Goal: Task Accomplishment & Management: Use online tool/utility

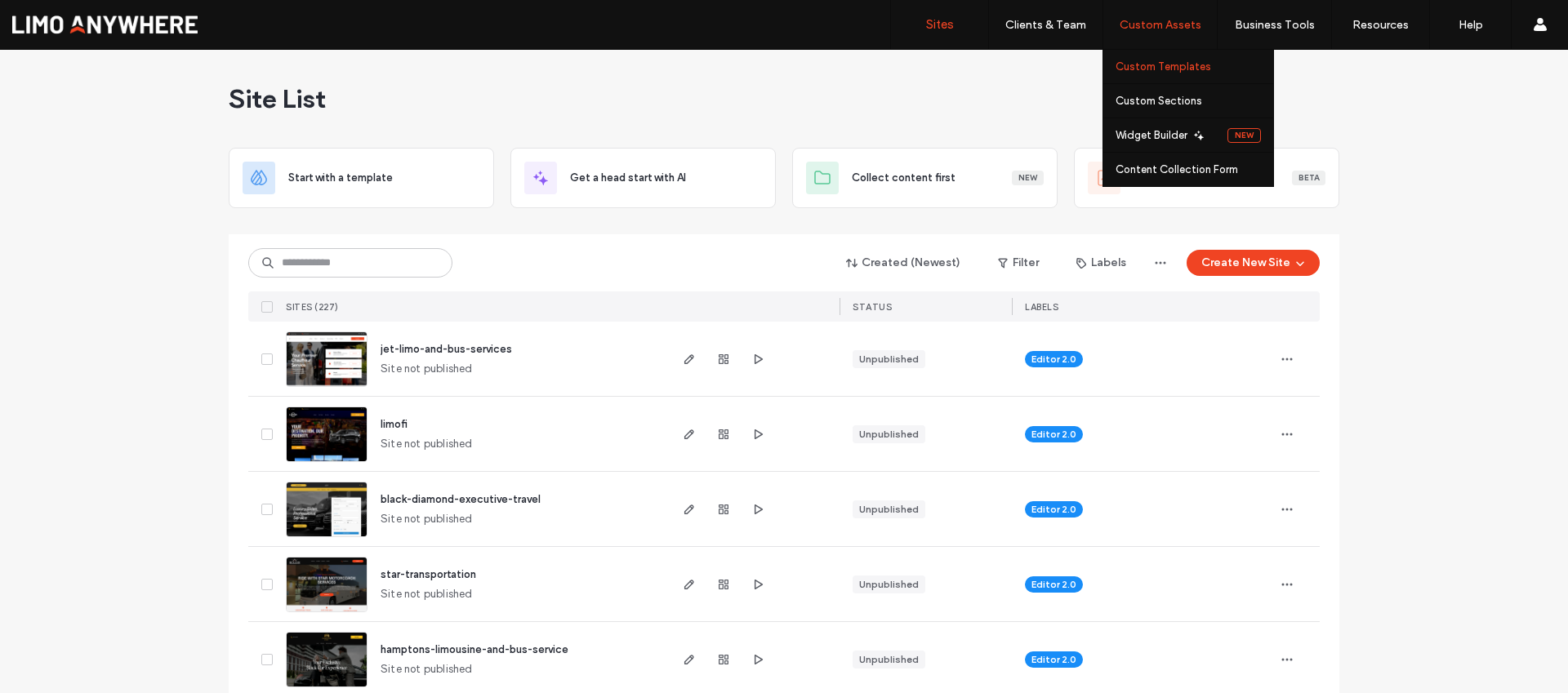
click at [1179, 64] on label "Custom Templates" at bounding box center [1163, 66] width 96 height 12
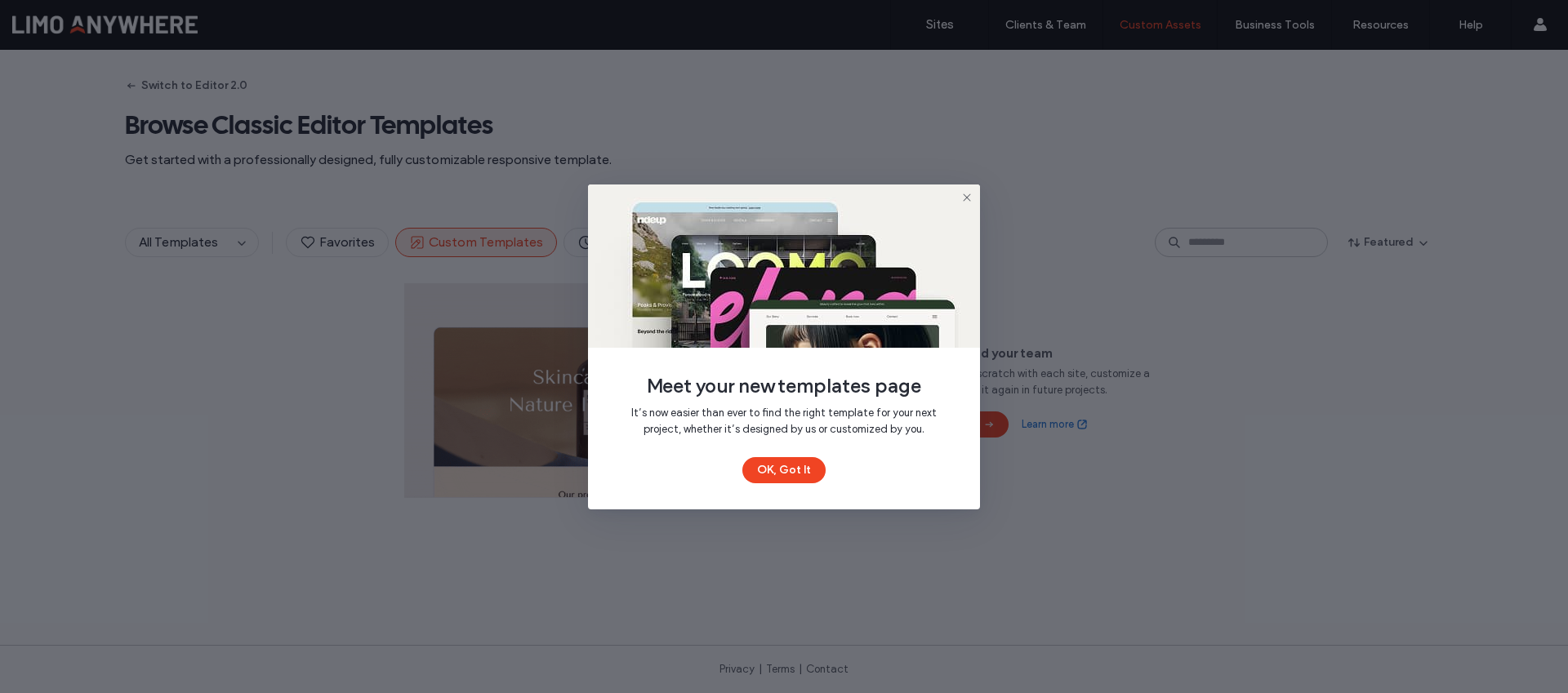
click at [968, 197] on use at bounding box center [967, 197] width 7 height 7
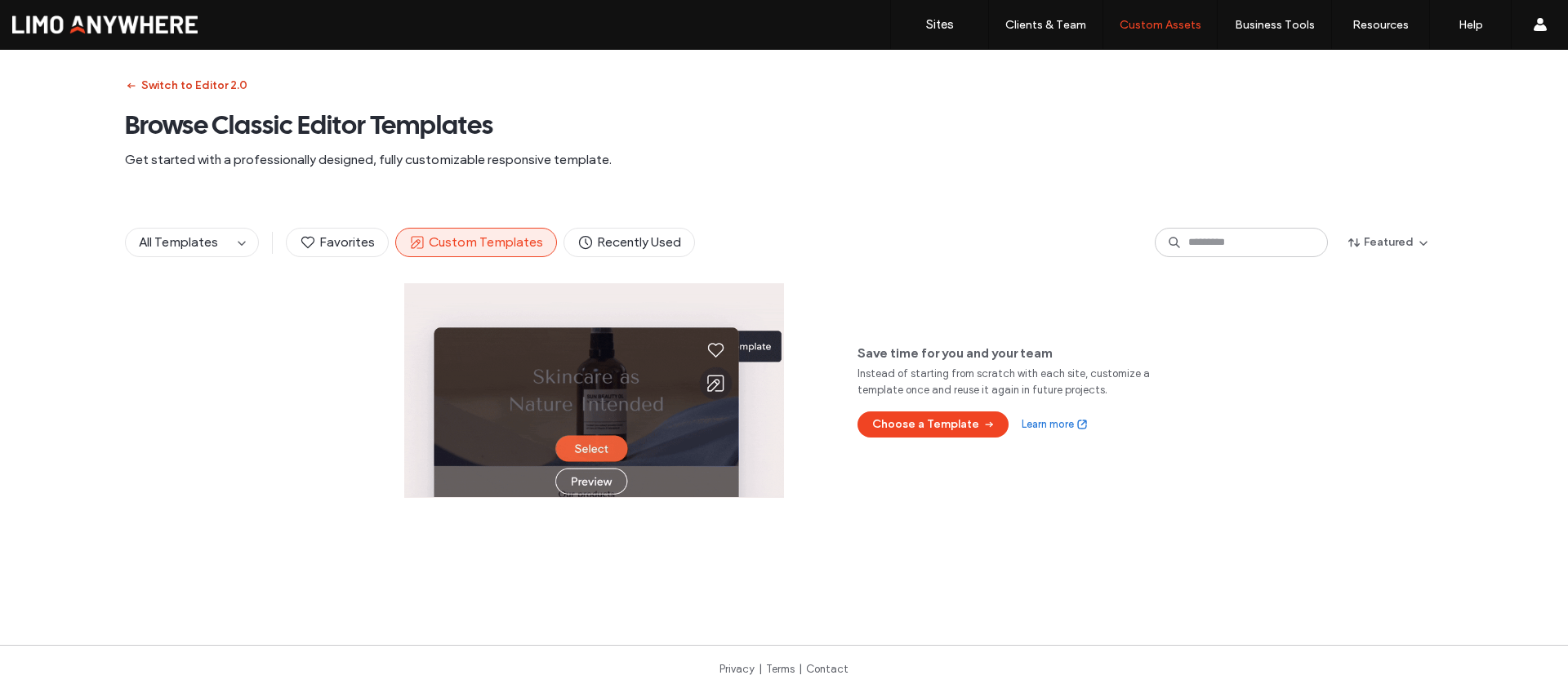
click at [167, 76] on button "Switch to Editor 2.0" at bounding box center [186, 86] width 123 height 26
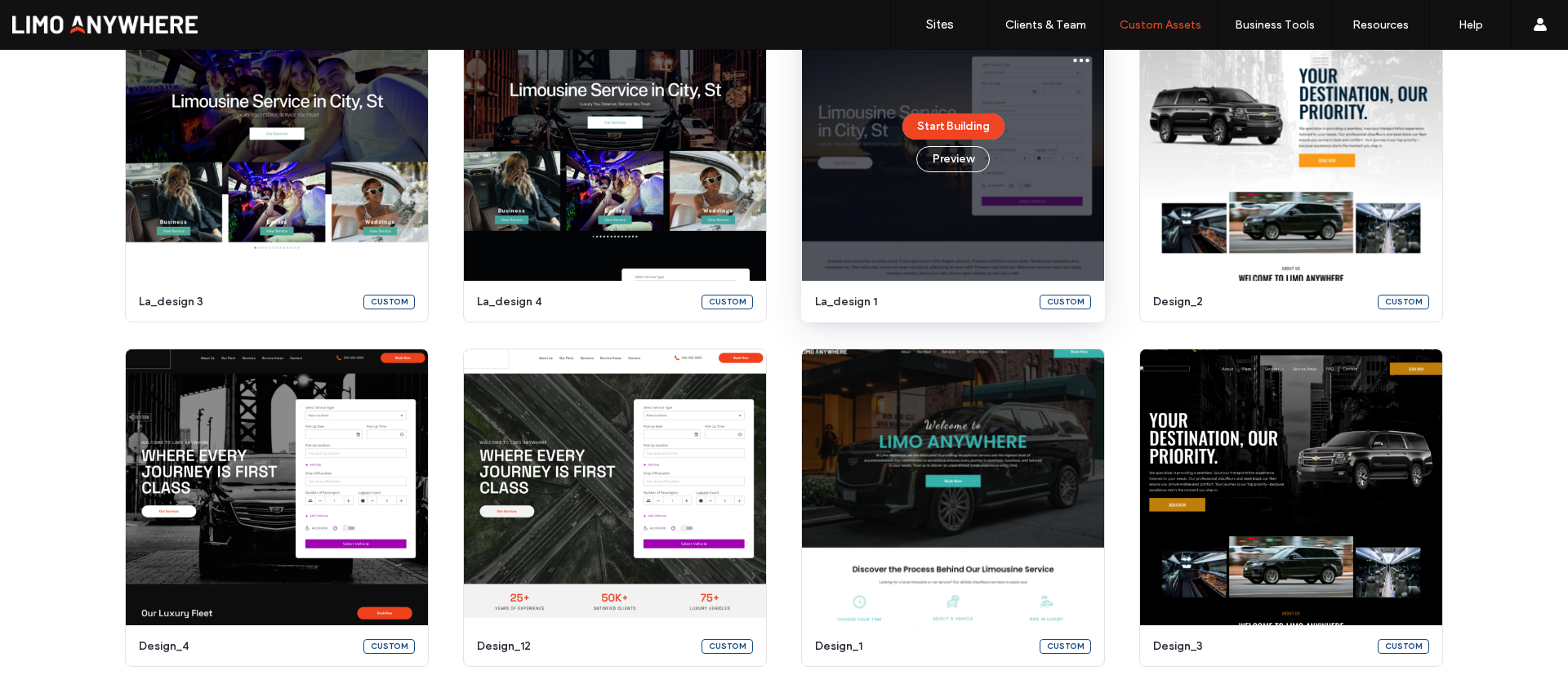
scroll to position [541, 0]
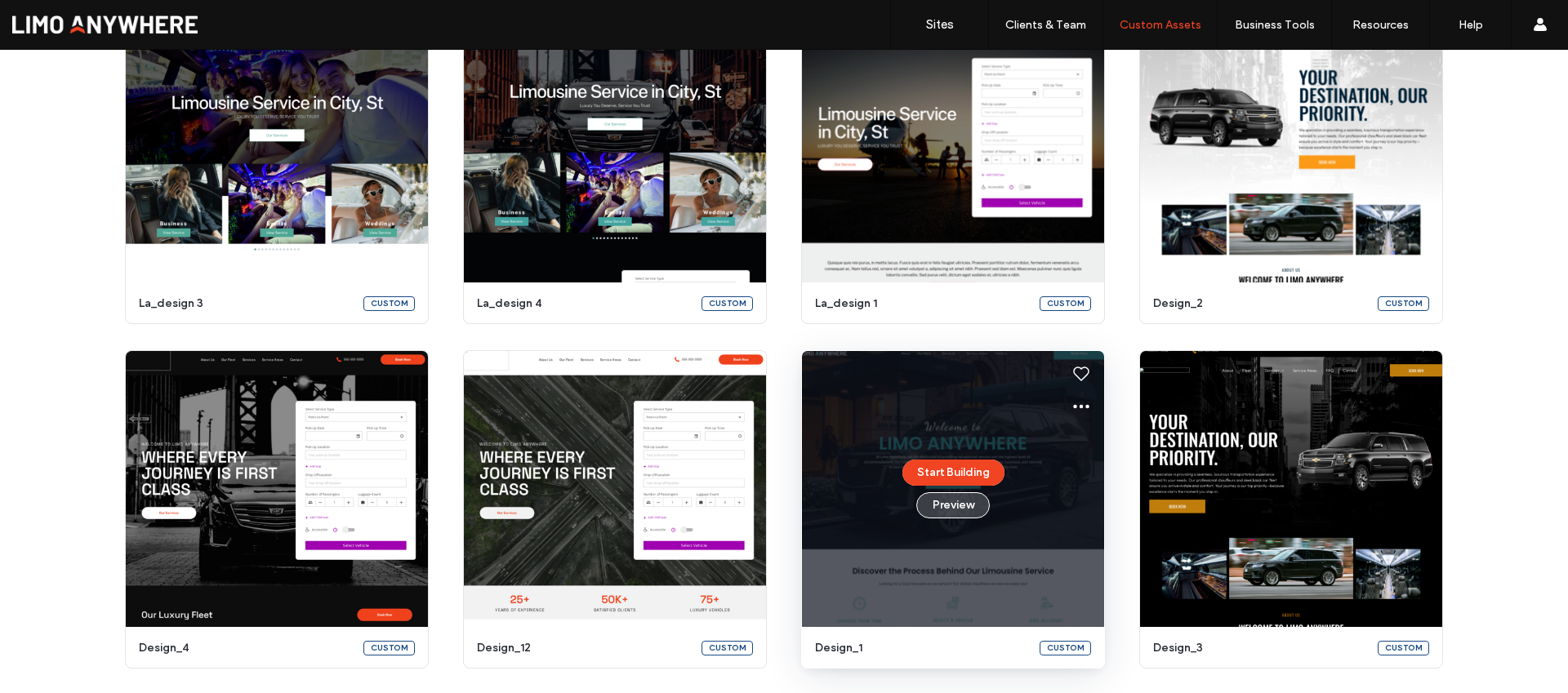
click at [965, 501] on button "Preview" at bounding box center [953, 505] width 74 height 26
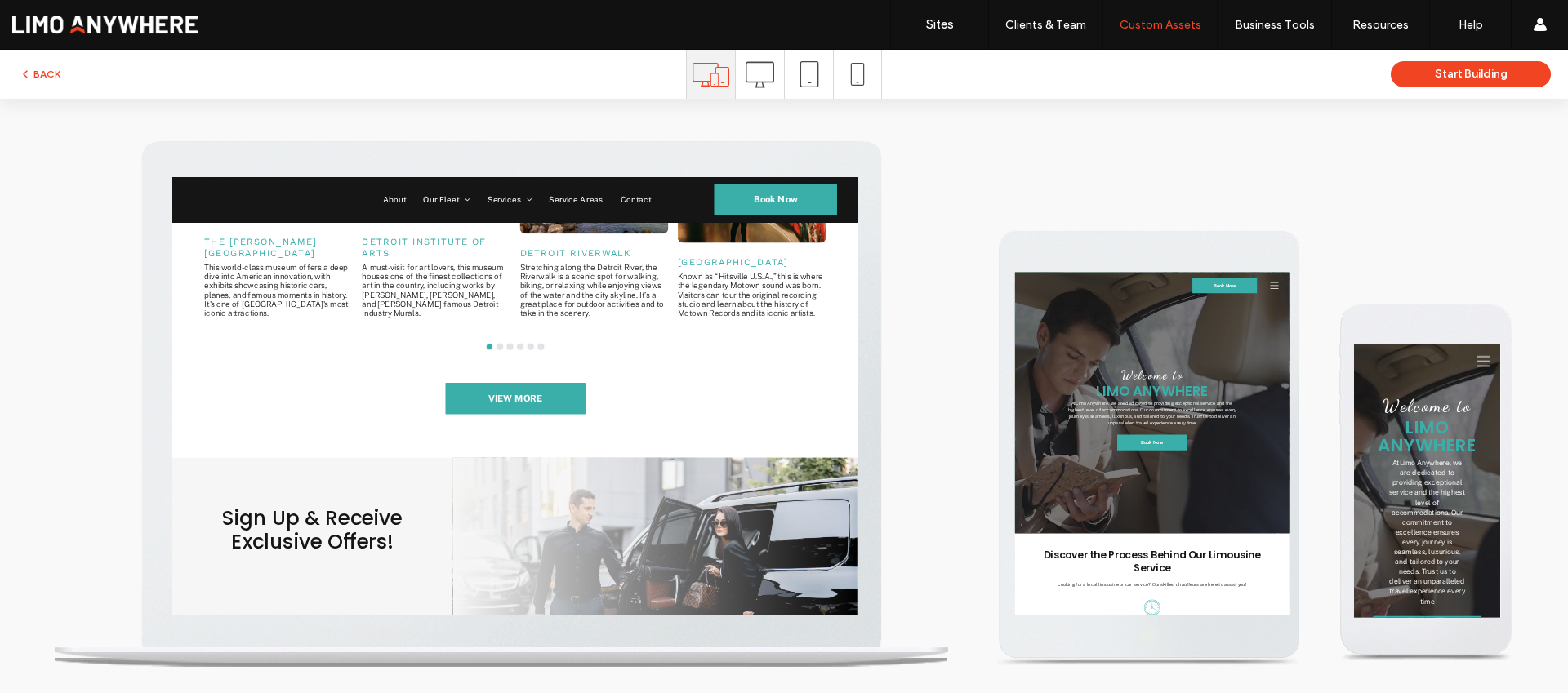
scroll to position [2708, 0]
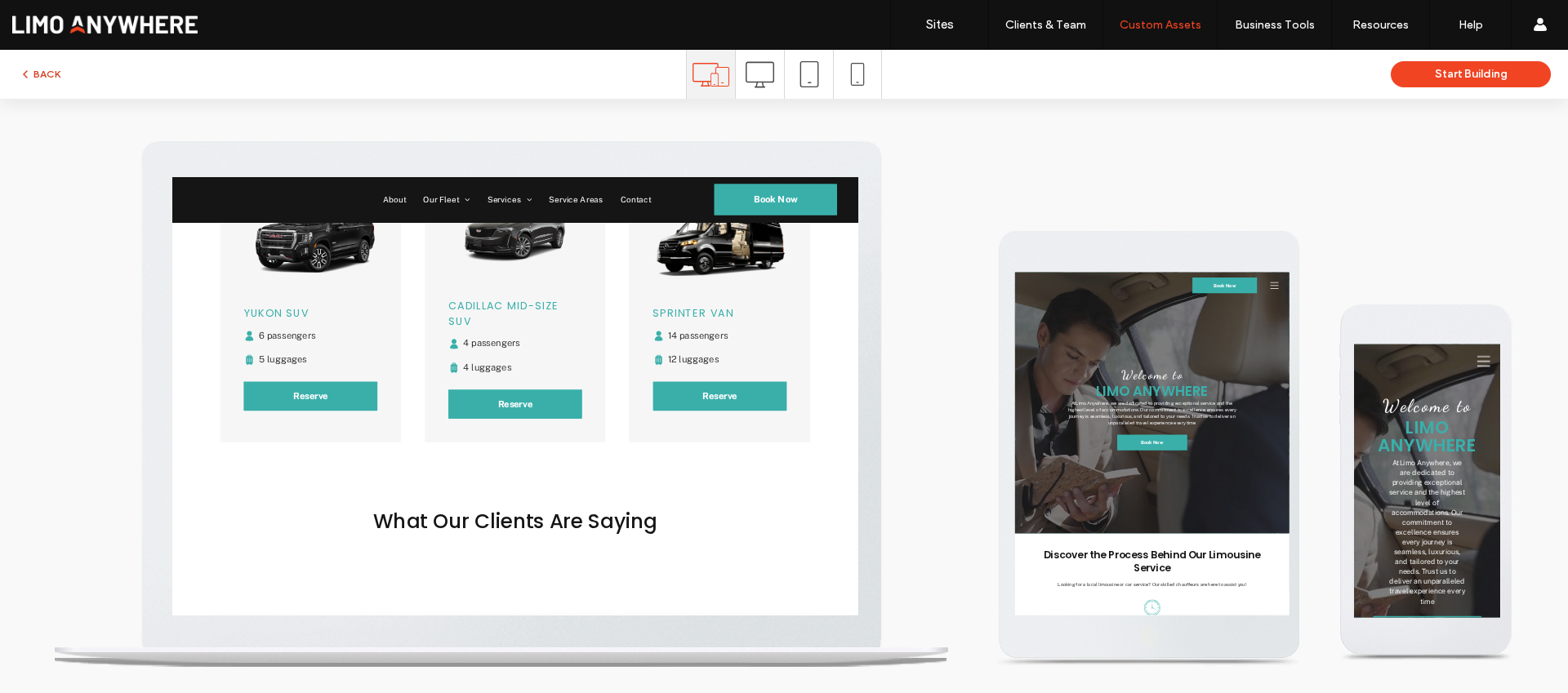
click at [41, 72] on button "BACK" at bounding box center [39, 74] width 41 height 19
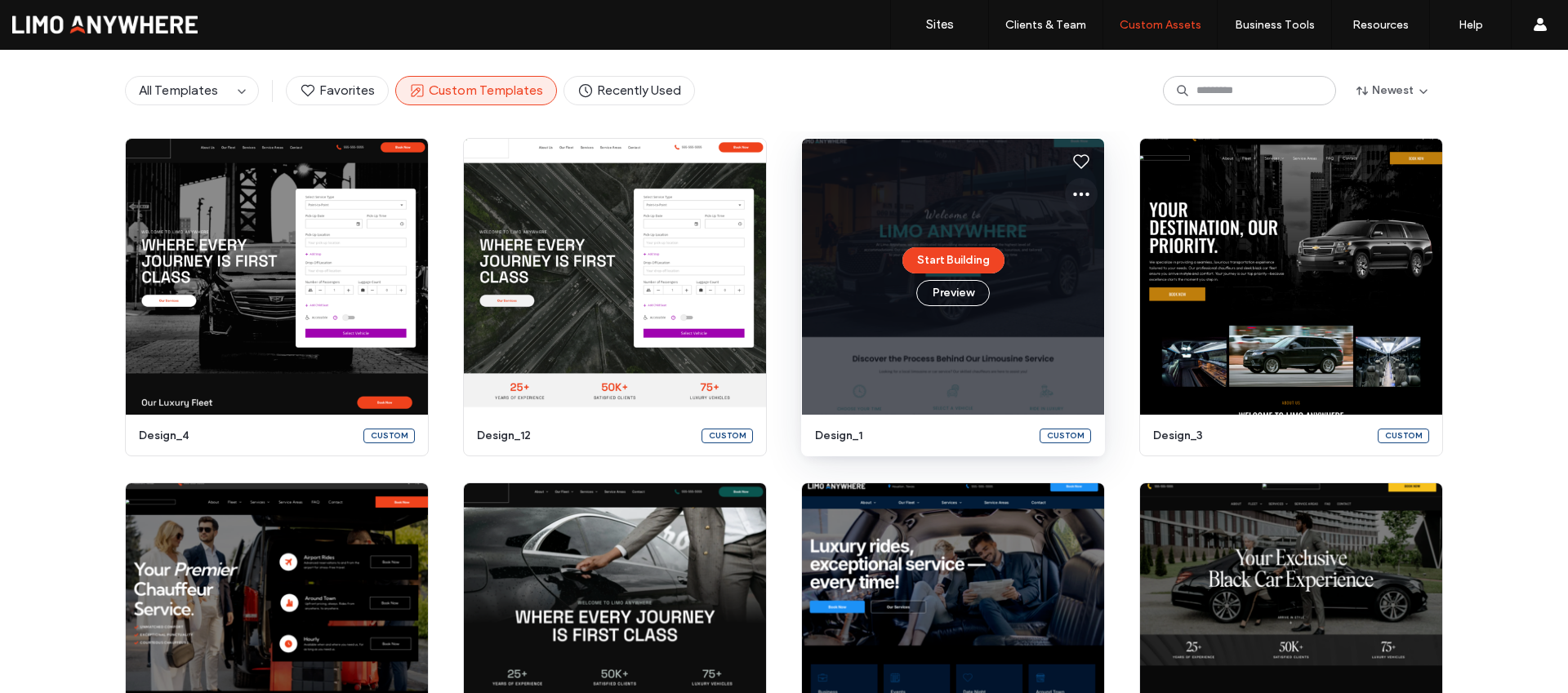
scroll to position [726, 0]
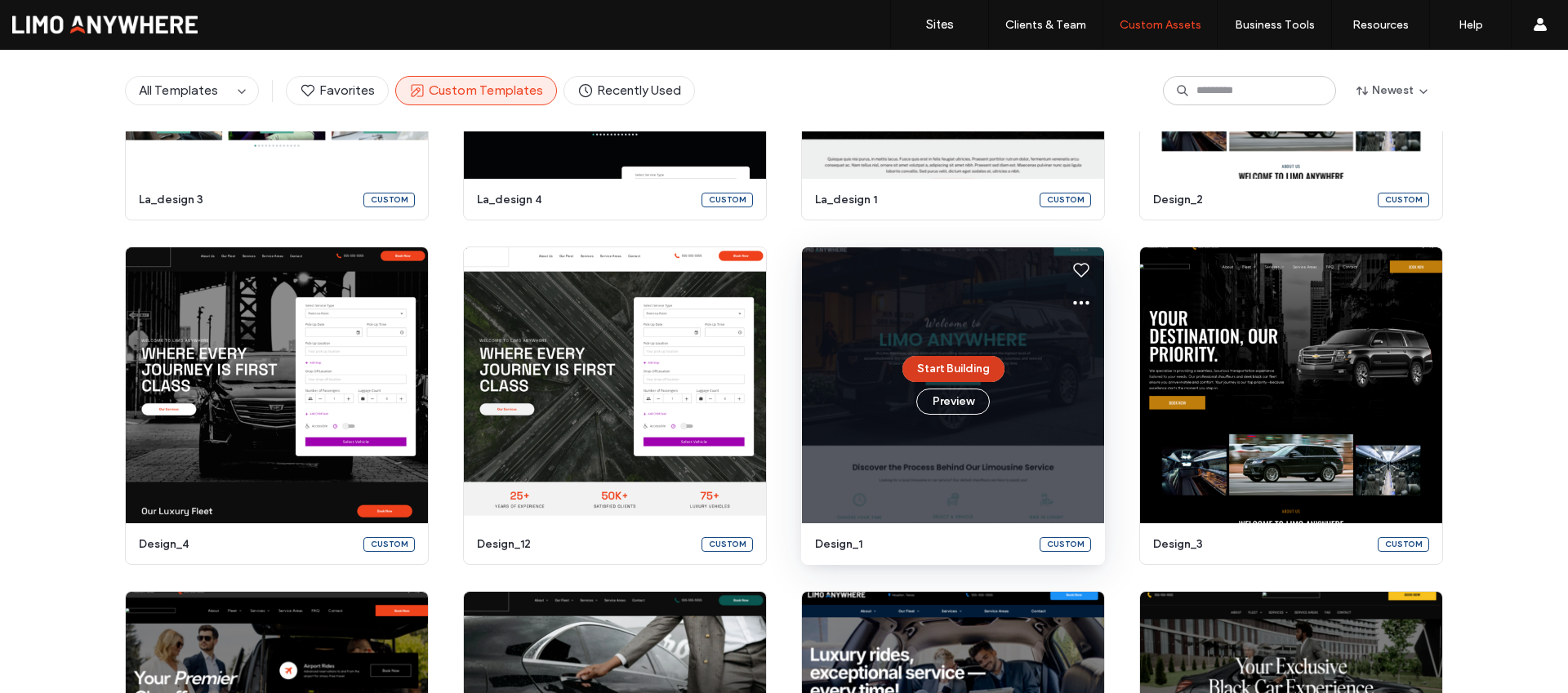
click at [955, 369] on button "Start Building" at bounding box center [953, 369] width 102 height 26
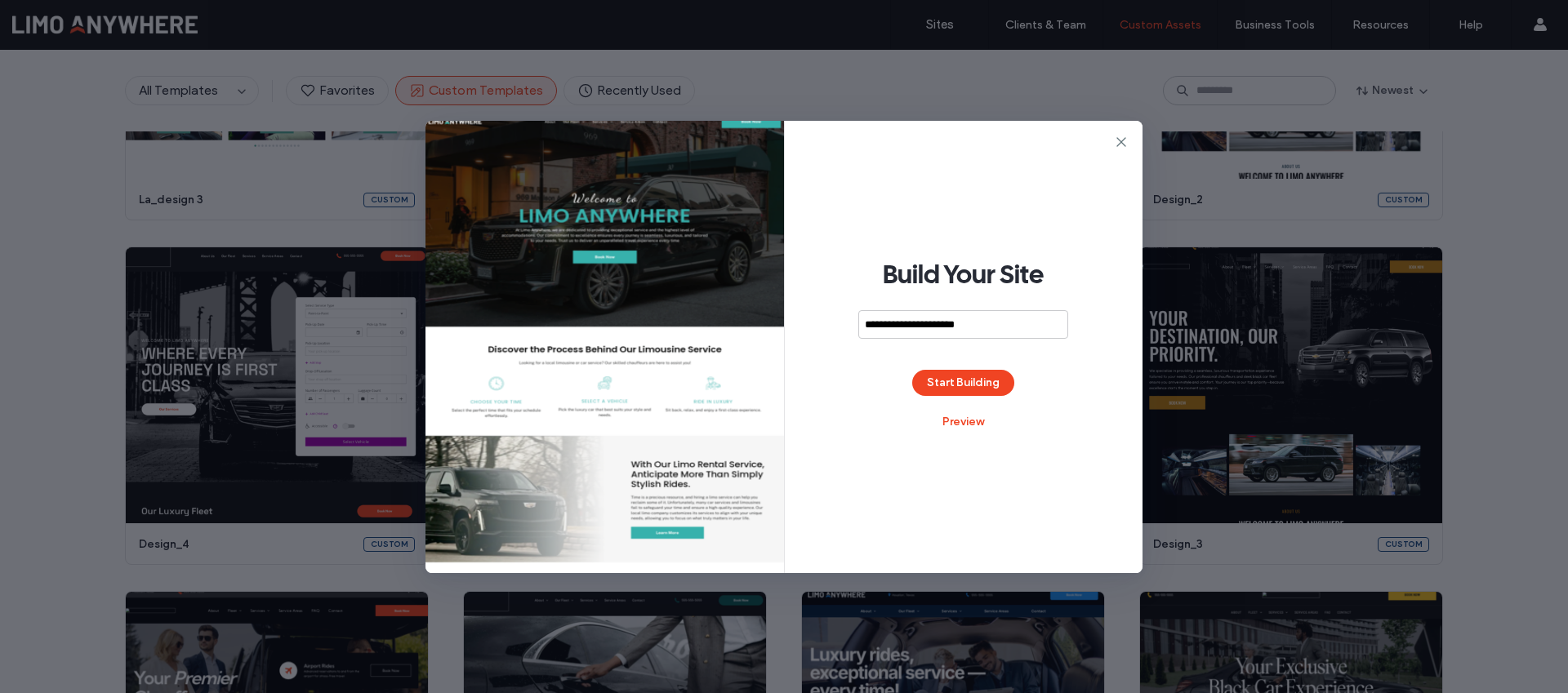
click at [961, 322] on input "**********" at bounding box center [963, 324] width 210 height 29
type input "**********"
click at [984, 385] on button "Start Building" at bounding box center [963, 382] width 102 height 26
